Goal: Check status: Check status

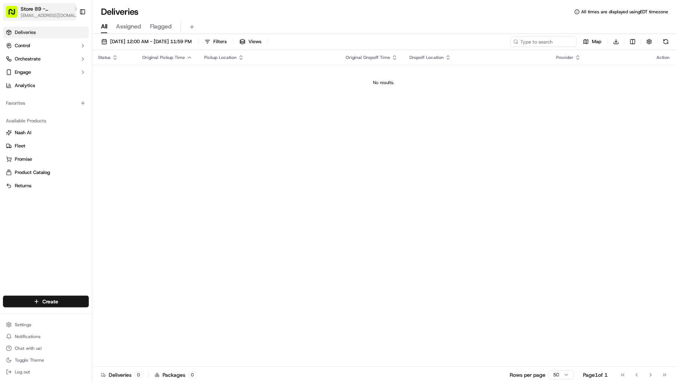
click at [47, 18] on span "[EMAIL_ADDRESS][DOMAIN_NAME]" at bounding box center [50, 16] width 59 height 6
type input "living"
click at [99, 43] on div "Store 85 - [PERSON_NAME] (Just Salad)" at bounding box center [133, 38] width 107 height 15
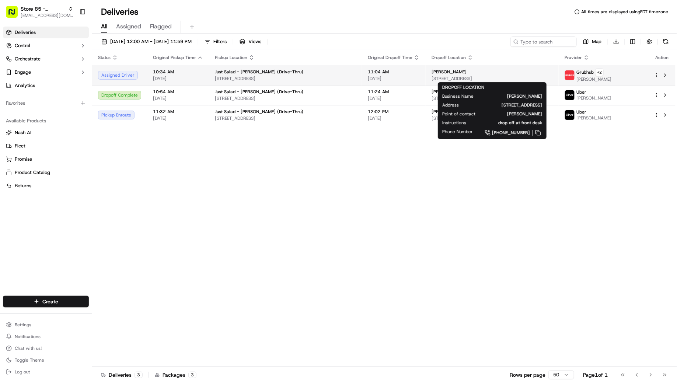
click at [448, 74] on div "[PERSON_NAME] L [STREET_ADDRESS]" at bounding box center [492, 75] width 122 height 13
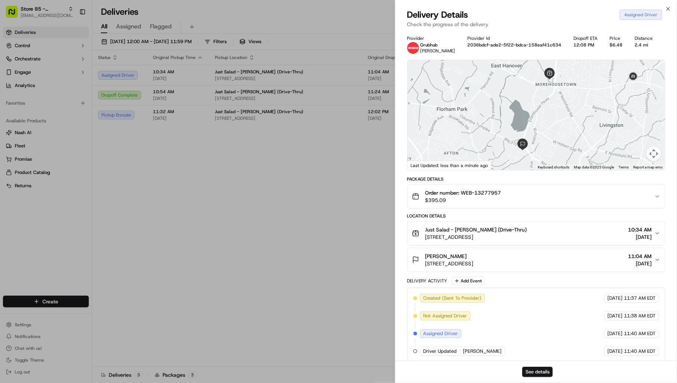
scroll to position [3, 0]
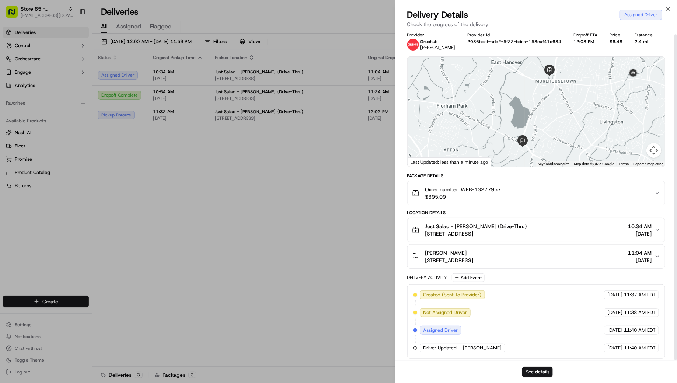
click at [463, 231] on span "[STREET_ADDRESS]" at bounding box center [476, 233] width 102 height 7
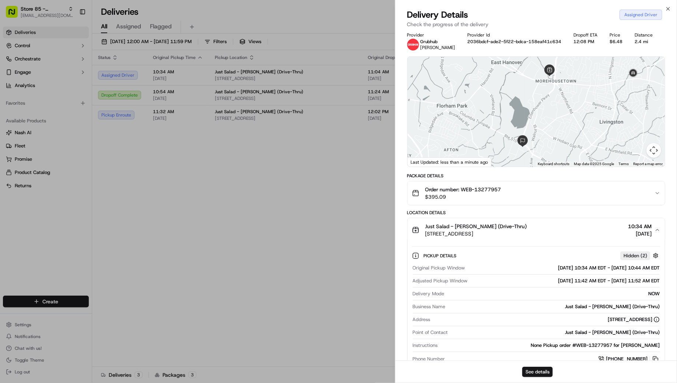
click at [463, 231] on span "[STREET_ADDRESS]" at bounding box center [476, 233] width 102 height 7
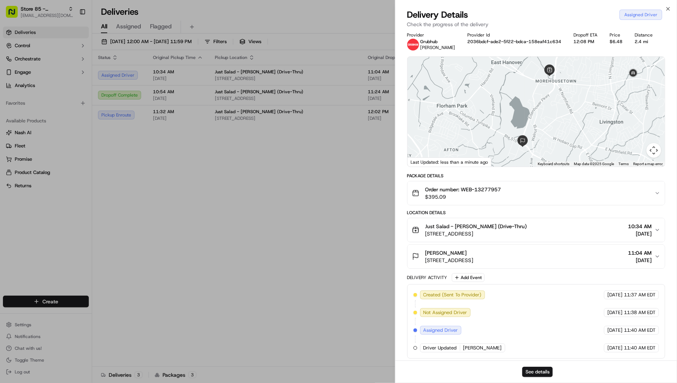
click at [457, 193] on span "$395.09" at bounding box center [463, 196] width 76 height 7
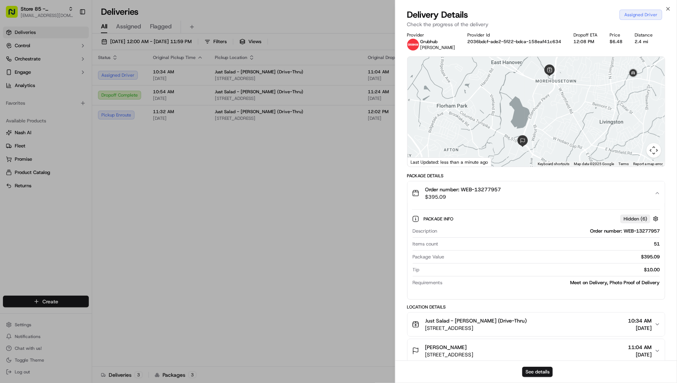
click at [457, 193] on span "$395.09" at bounding box center [463, 196] width 76 height 7
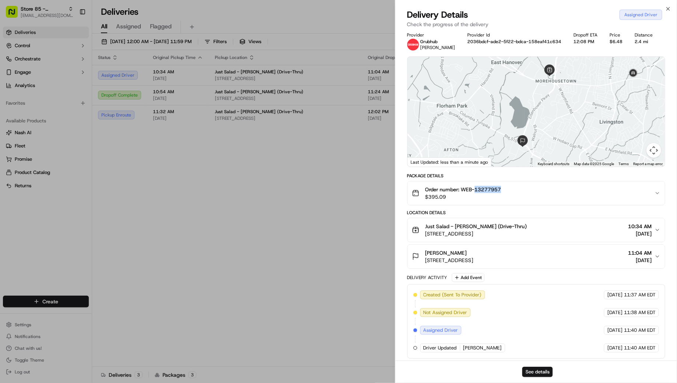
drag, startPoint x: 506, startPoint y: 189, endPoint x: 475, endPoint y: 189, distance: 31.7
click at [475, 190] on div "Order number: WEB-13277957 $395.09" at bounding box center [533, 193] width 242 height 15
copy span "13277957"
